Goal: Task Accomplishment & Management: Use online tool/utility

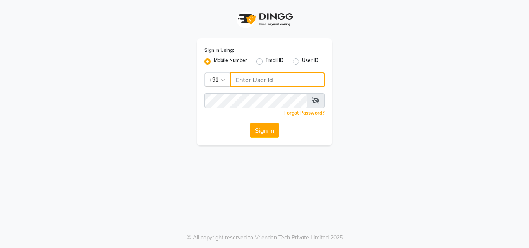
click at [245, 77] on input "Username" at bounding box center [278, 79] width 94 height 15
type input "9222631384"
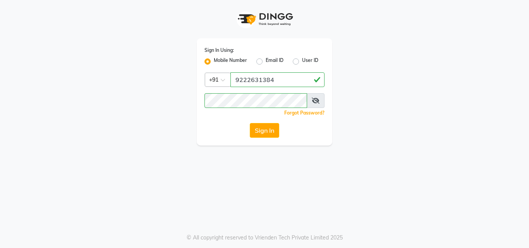
click at [268, 131] on button "Sign In" at bounding box center [264, 130] width 29 height 15
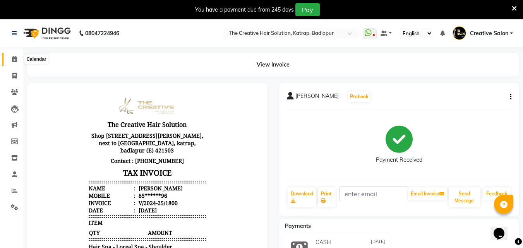
click at [13, 58] on icon at bounding box center [14, 59] width 5 height 6
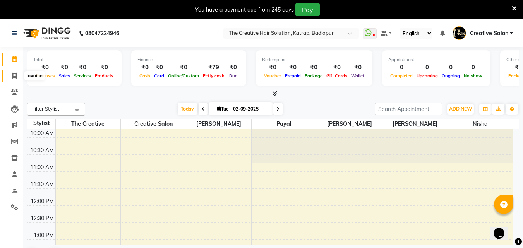
click at [11, 74] on span at bounding box center [15, 76] width 14 height 9
select select "service"
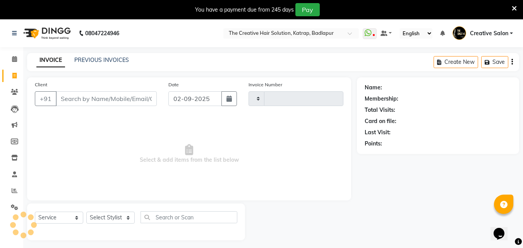
type input "1342"
select select "527"
click at [145, 99] on input "Client" at bounding box center [106, 98] width 101 height 15
click at [94, 101] on input "Client" at bounding box center [106, 98] width 101 height 15
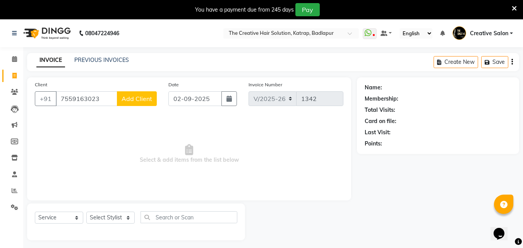
type input "7559163023"
click at [141, 99] on span "Add Client" at bounding box center [137, 99] width 31 height 8
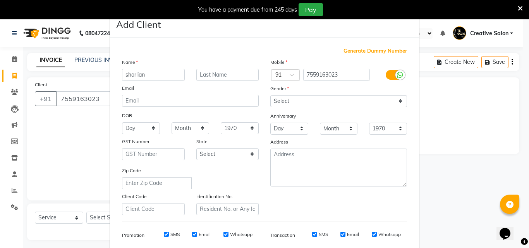
type input "sharlian"
click at [287, 96] on div "Mobile Country Code × 91 7559163023 Gender Select Male Female Other Prefer Not …" at bounding box center [339, 136] width 148 height 157
click at [284, 99] on select "Select Male Female Other Prefer Not To Say" at bounding box center [338, 101] width 137 height 12
select select "female"
click at [270, 95] on select "Select Male Female Other Prefer Not To Say" at bounding box center [338, 101] width 137 height 12
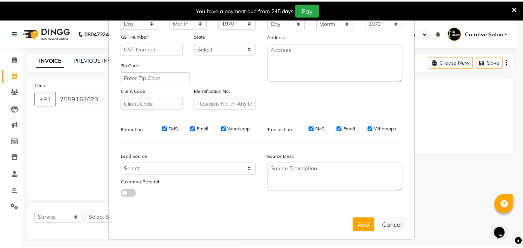
scroll to position [109, 0]
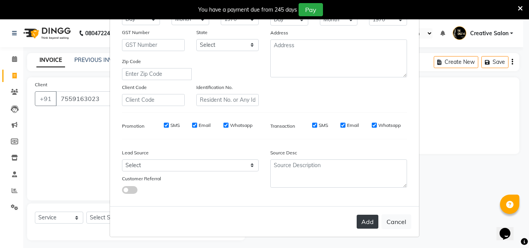
click at [368, 219] on button "Add" at bounding box center [368, 222] width 22 height 14
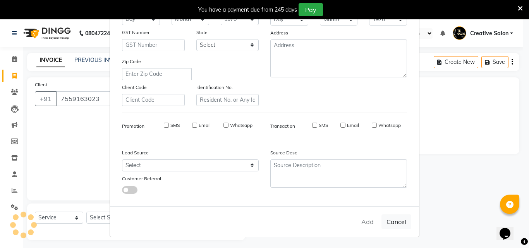
type input "75******23"
select select
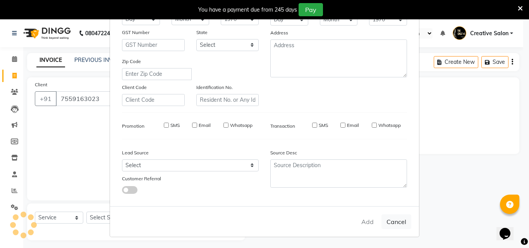
select select
checkbox input "false"
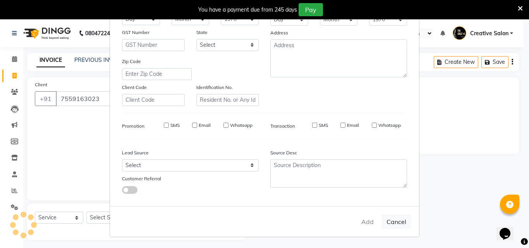
checkbox input "false"
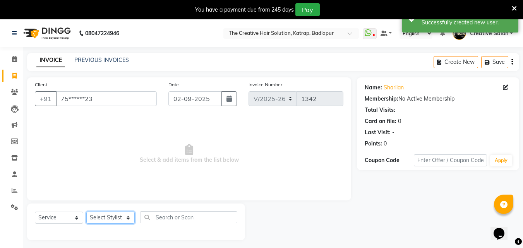
click at [118, 217] on select "Select Stylist Creative Salon Hashan Kam wali Nisha Payal salman the creative" at bounding box center [110, 218] width 48 height 12
select select "43758"
click at [86, 212] on select "Select Stylist Creative Salon Hashan Kam wali Nisha Payal salman the creative" at bounding box center [110, 218] width 48 height 12
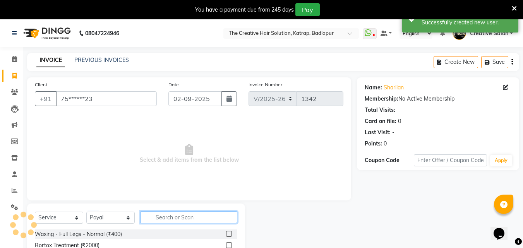
click at [201, 220] on input "text" at bounding box center [189, 218] width 97 height 12
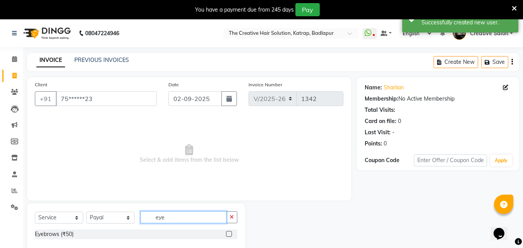
type input "eye"
click at [230, 233] on label at bounding box center [229, 234] width 6 height 6
click at [230, 233] on input "checkbox" at bounding box center [228, 234] width 5 height 5
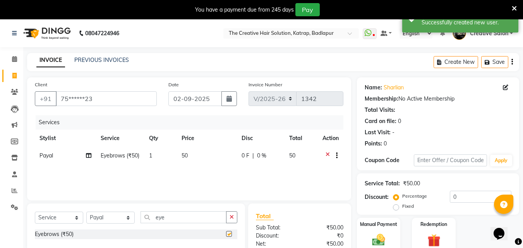
checkbox input "false"
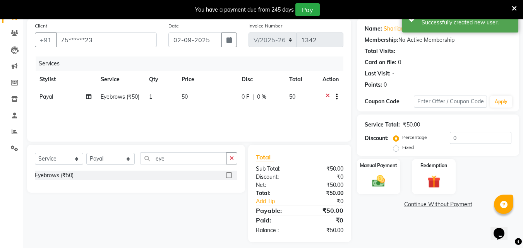
scroll to position [65, 0]
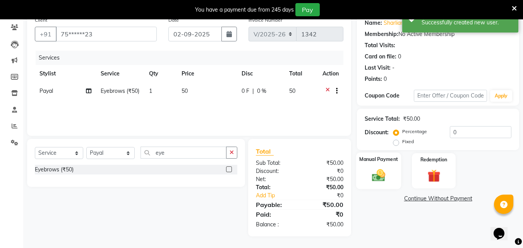
click at [383, 166] on div "Manual Payment" at bounding box center [378, 171] width 45 height 37
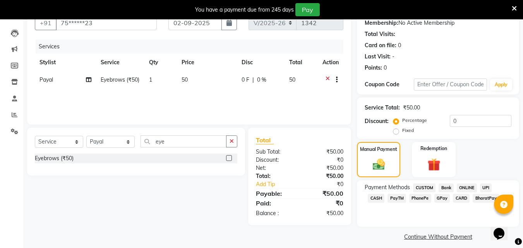
scroll to position [82, 0]
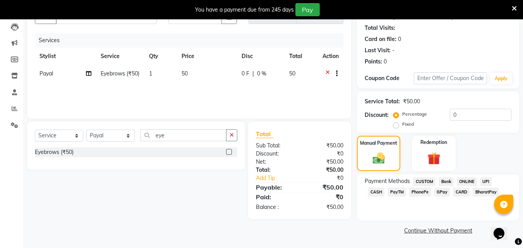
click at [385, 188] on span "CASH" at bounding box center [376, 192] width 17 height 9
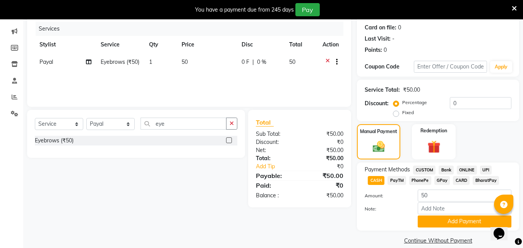
scroll to position [104, 0]
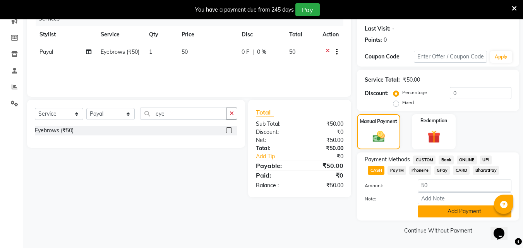
click at [461, 211] on button "Add Payment" at bounding box center [465, 212] width 94 height 12
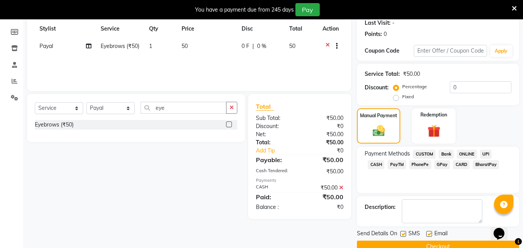
scroll to position [126, 0]
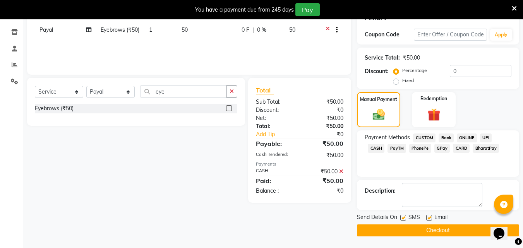
click at [427, 230] on button "Checkout" at bounding box center [438, 231] width 162 height 12
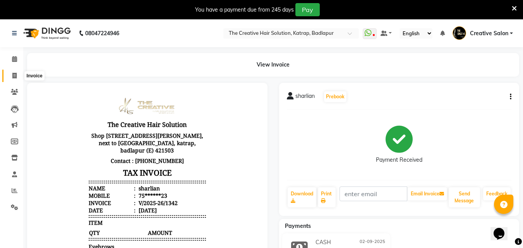
click at [11, 76] on span at bounding box center [15, 76] width 14 height 9
select select "service"
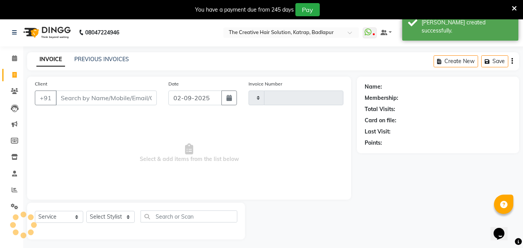
type input "1343"
select select "527"
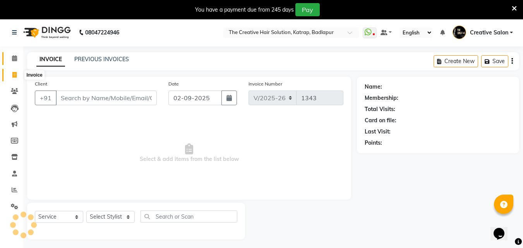
scroll to position [19, 0]
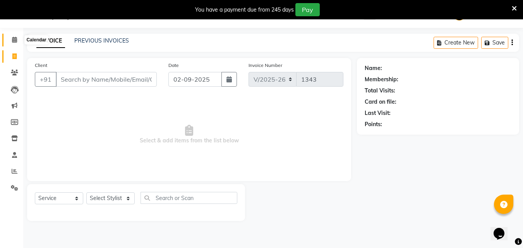
click at [14, 36] on span at bounding box center [15, 40] width 14 height 9
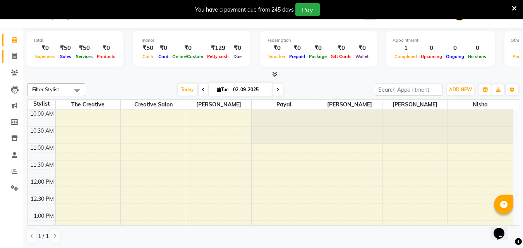
click at [11, 60] on link "Invoice" at bounding box center [11, 56] width 19 height 13
select select "service"
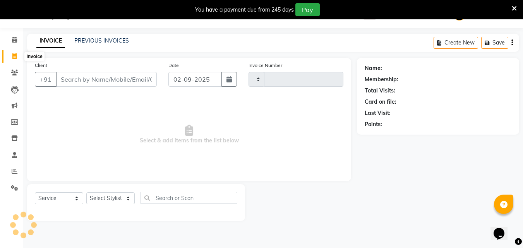
type input "1343"
select select "527"
click at [146, 77] on input "Client" at bounding box center [106, 79] width 101 height 15
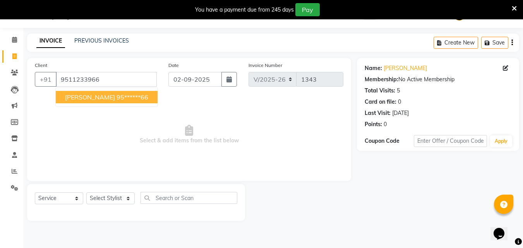
click at [117, 95] on ngb-highlight "95******66" at bounding box center [133, 97] width 32 height 8
type input "95******66"
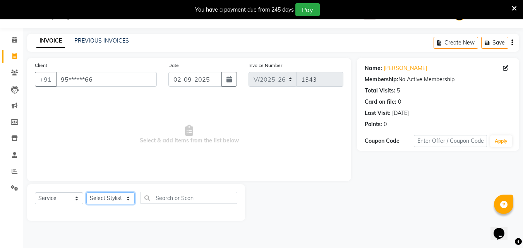
click at [120, 200] on select "Select Stylist Creative Salon Hashan Kam wali Nisha Payal salman the creative" at bounding box center [110, 199] width 48 height 12
select select "43758"
click at [86, 193] on select "Select Stylist Creative Salon Hashan Kam wali Nisha Payal salman the creative" at bounding box center [110, 199] width 48 height 12
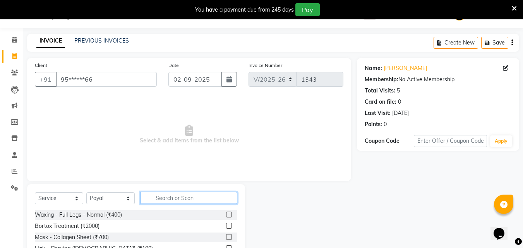
click at [158, 198] on input "text" at bounding box center [189, 198] width 97 height 12
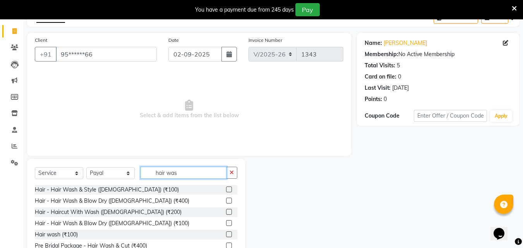
scroll to position [81, 0]
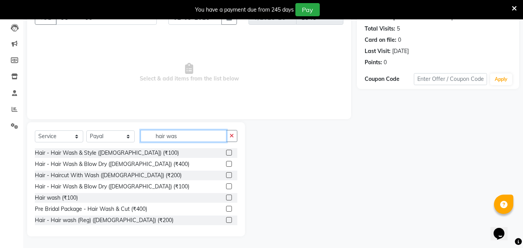
type input "hair was"
drag, startPoint x: 223, startPoint y: 209, endPoint x: 222, endPoint y: 192, distance: 17.1
click at [226, 209] on label at bounding box center [229, 209] width 6 height 6
click at [226, 209] on input "checkbox" at bounding box center [228, 209] width 5 height 5
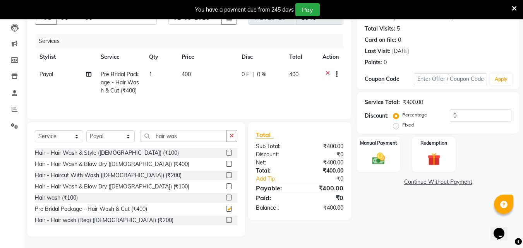
checkbox input "false"
click at [191, 86] on td "400" at bounding box center [207, 83] width 60 height 34
select select "43758"
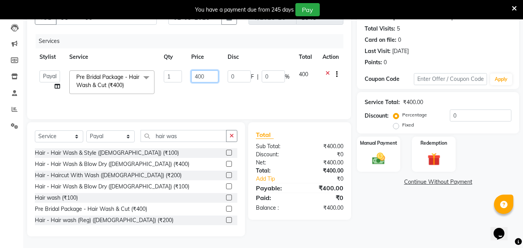
click at [201, 76] on input "400" at bounding box center [204, 77] width 27 height 12
type input "350"
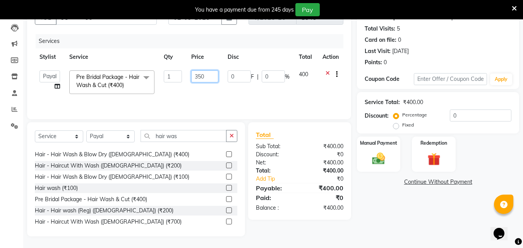
scroll to position [12, 0]
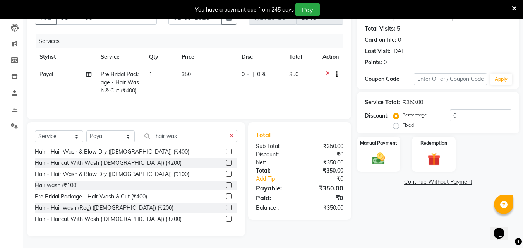
click at [271, 172] on div "Total:" at bounding box center [275, 171] width 50 height 8
click at [377, 159] on img at bounding box center [379, 158] width 22 height 15
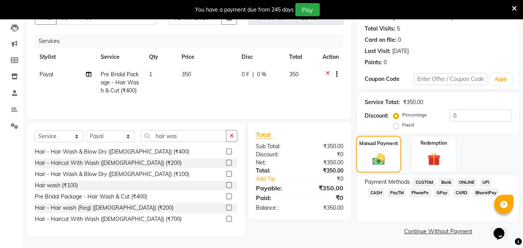
scroll to position [82, 0]
click at [385, 188] on span "CASH" at bounding box center [376, 192] width 17 height 9
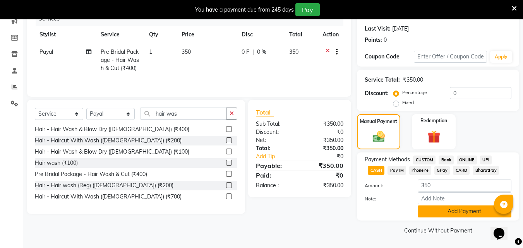
click at [456, 212] on button "Add Payment" at bounding box center [465, 212] width 94 height 12
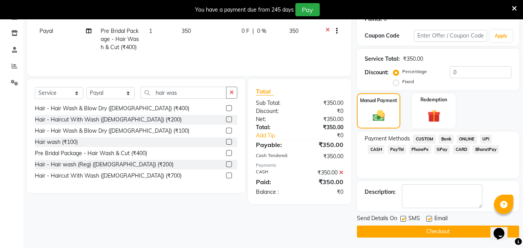
scroll to position [126, 0]
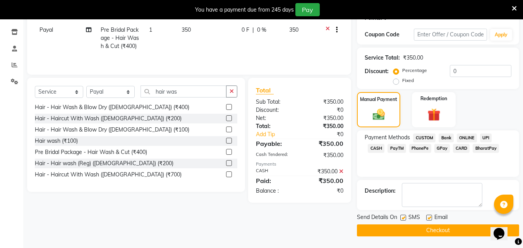
click at [430, 230] on button "Checkout" at bounding box center [438, 231] width 162 height 12
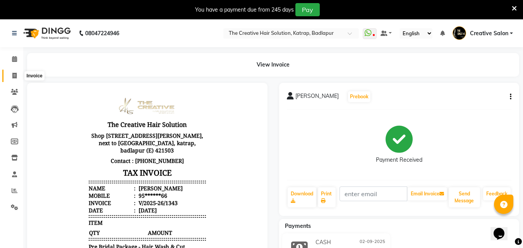
click at [12, 74] on icon at bounding box center [14, 76] width 4 height 6
select select "service"
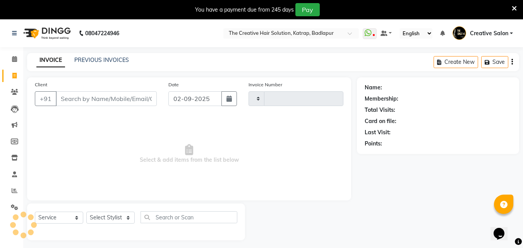
scroll to position [19, 0]
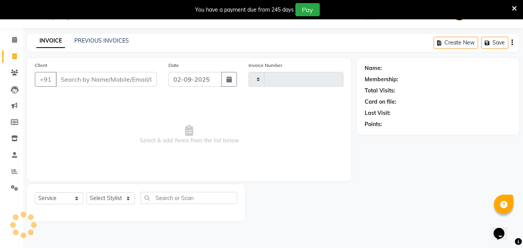
type input "1344"
select select "527"
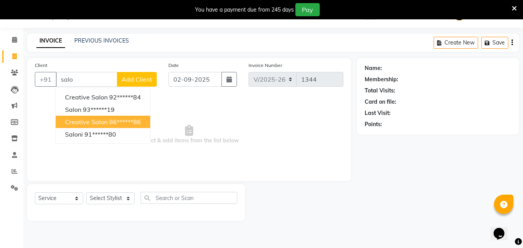
click at [112, 124] on ngb-highlight "86******86" at bounding box center [125, 122] width 32 height 8
type input "86******86"
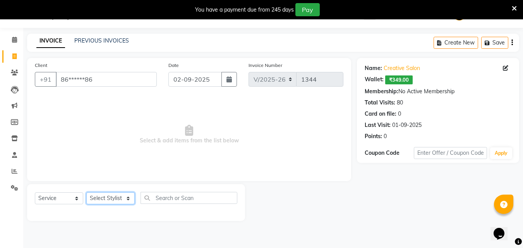
click at [121, 202] on select "Select Stylist Creative Salon Hashan Kam wali Nisha Payal salman the creative" at bounding box center [110, 199] width 48 height 12
select select "86826"
click at [86, 193] on select "Select Stylist Creative Salon Hashan Kam wali Nisha Payal salman the creative" at bounding box center [110, 199] width 48 height 12
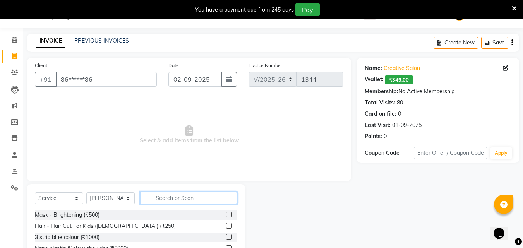
click at [166, 199] on input "text" at bounding box center [189, 198] width 97 height 12
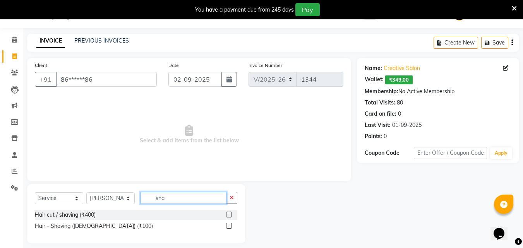
type input "sha"
drag, startPoint x: 230, startPoint y: 226, endPoint x: 224, endPoint y: 213, distance: 14.0
click at [230, 224] on label at bounding box center [229, 226] width 6 height 6
click at [230, 224] on input "checkbox" at bounding box center [228, 226] width 5 height 5
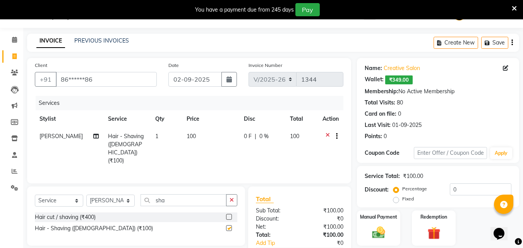
checkbox input "false"
click at [192, 130] on td "100" at bounding box center [210, 149] width 57 height 42
select select "86826"
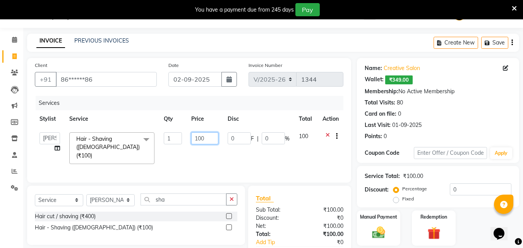
click at [201, 136] on input "100" at bounding box center [204, 138] width 27 height 12
type input "150"
click at [314, 227] on div "₹100.00" at bounding box center [325, 226] width 50 height 8
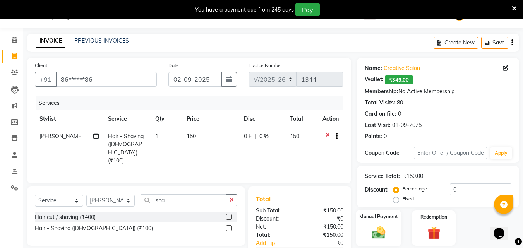
click at [375, 228] on img at bounding box center [379, 232] width 22 height 15
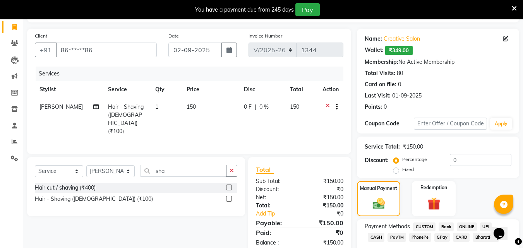
scroll to position [94, 0]
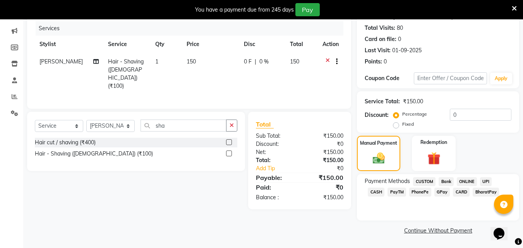
click at [435, 192] on span "GPay" at bounding box center [443, 192] width 16 height 9
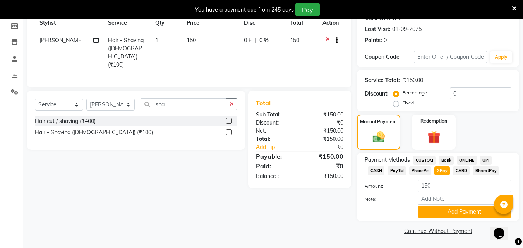
scroll to position [116, 0]
click at [447, 210] on button "Add Payment" at bounding box center [465, 212] width 94 height 12
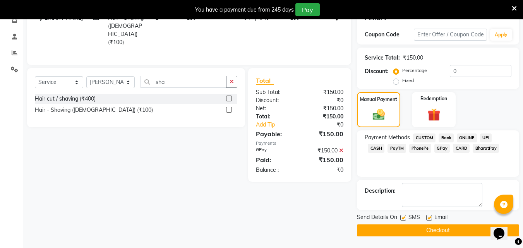
click at [439, 231] on button "Checkout" at bounding box center [438, 231] width 162 height 12
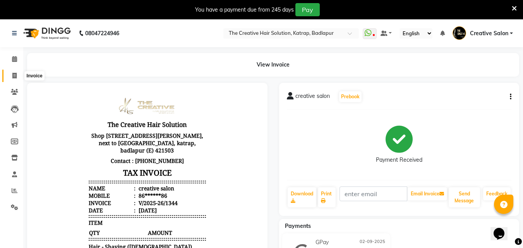
click at [10, 79] on span at bounding box center [15, 76] width 14 height 9
select select "service"
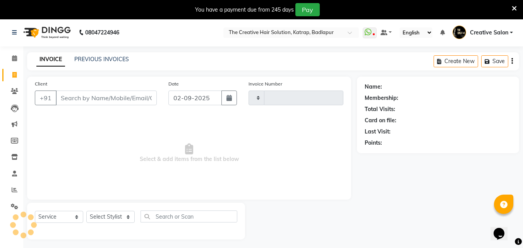
type input "1345"
select select "527"
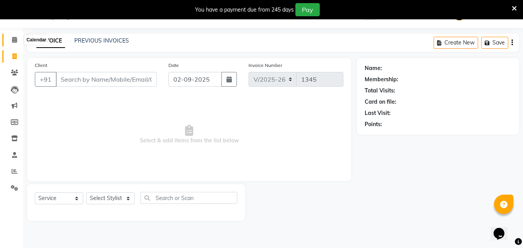
click at [12, 41] on icon at bounding box center [14, 40] width 5 height 6
